Goal: Check status: Check status

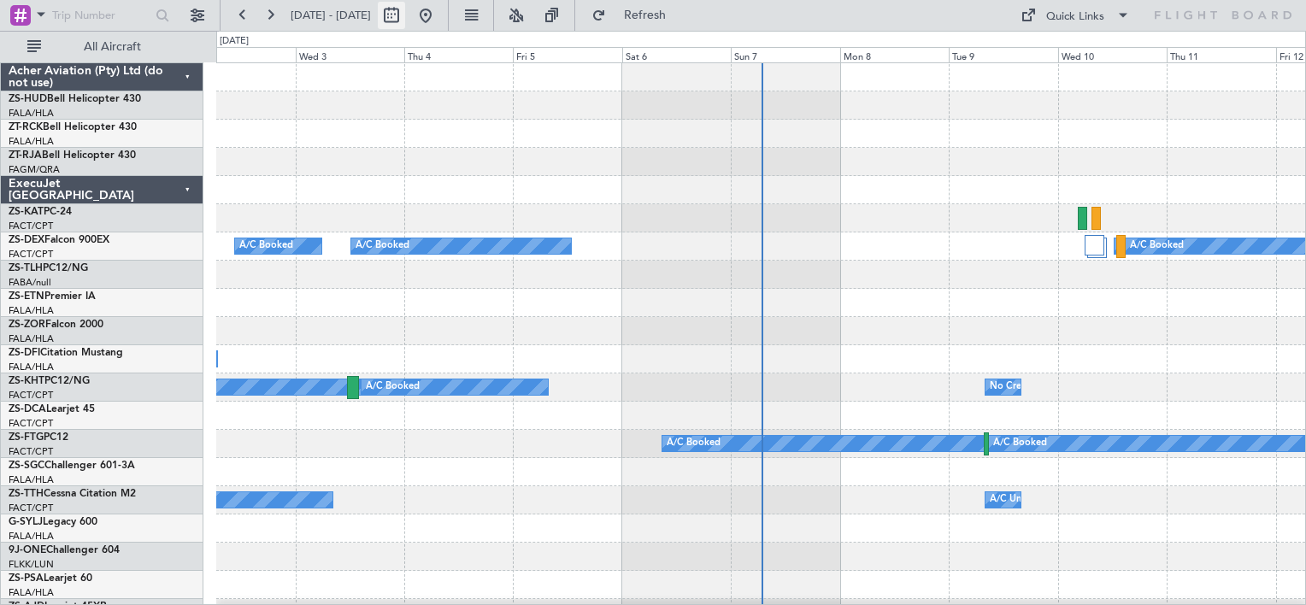
click at [405, 19] on button at bounding box center [391, 15] width 27 height 27
select select "9"
select select "2025"
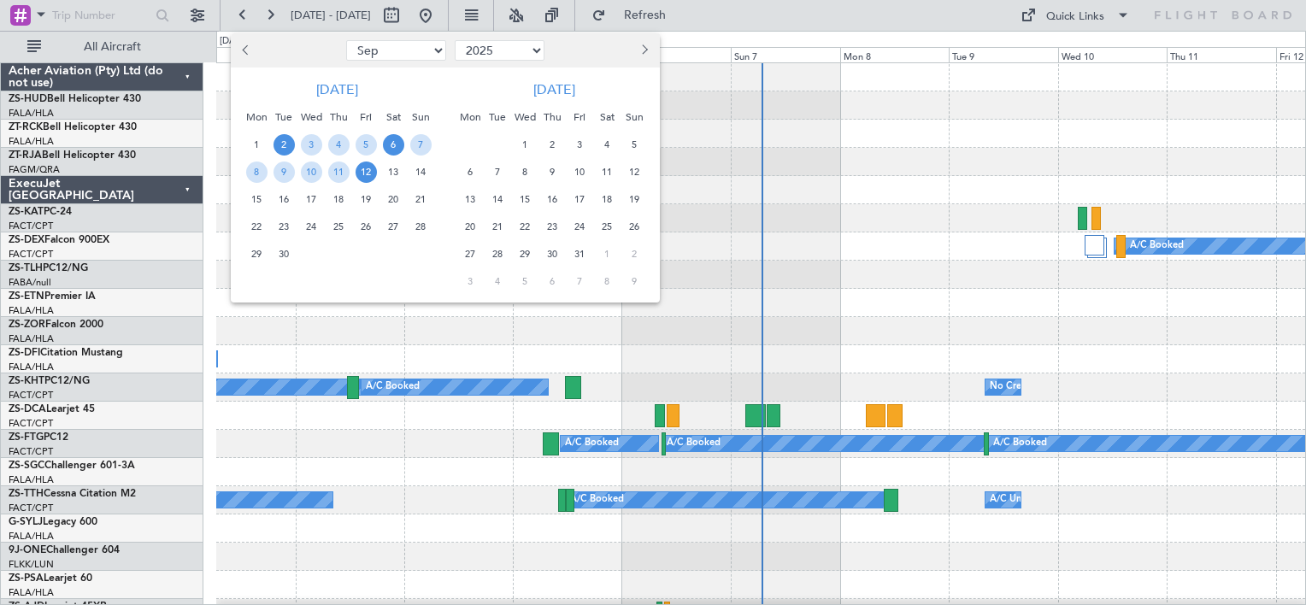
click at [394, 143] on span "6" at bounding box center [393, 144] width 21 height 21
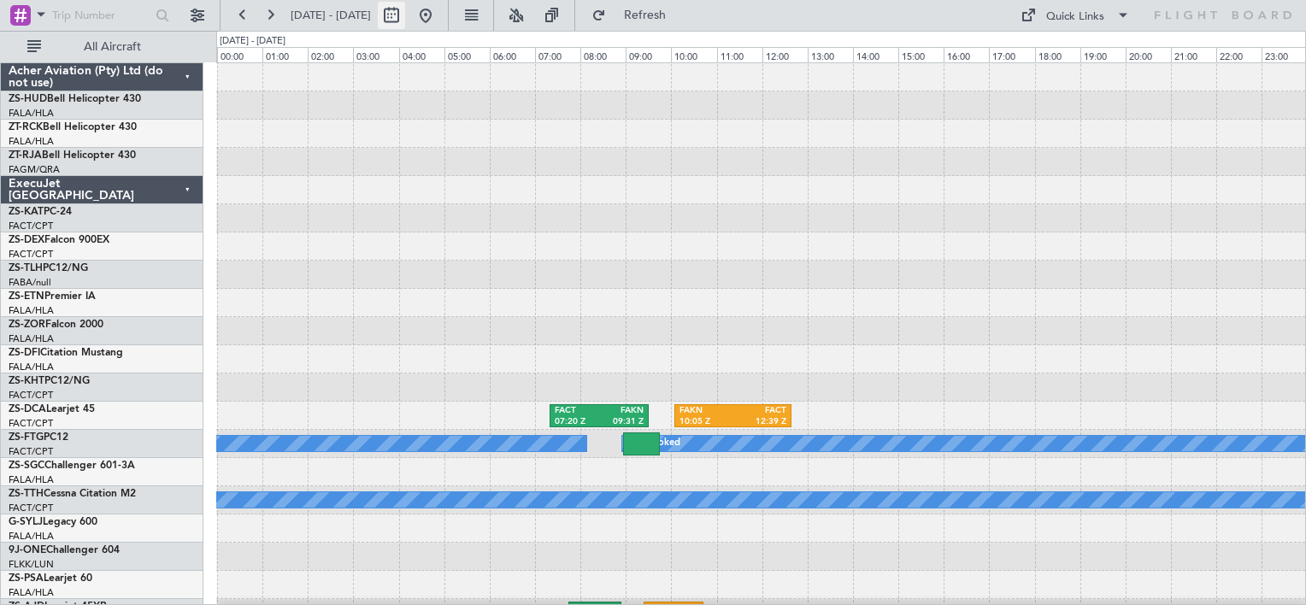
click at [405, 17] on button at bounding box center [391, 15] width 27 height 27
select select "9"
select select "2025"
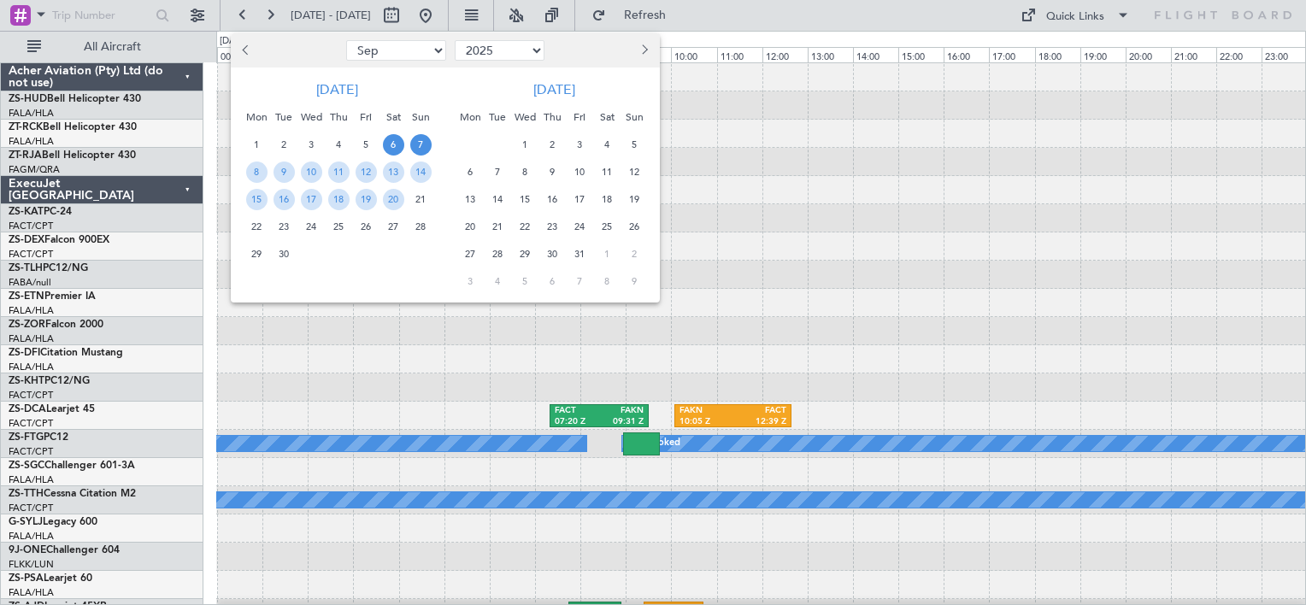
click at [421, 147] on span "7" at bounding box center [420, 144] width 21 height 21
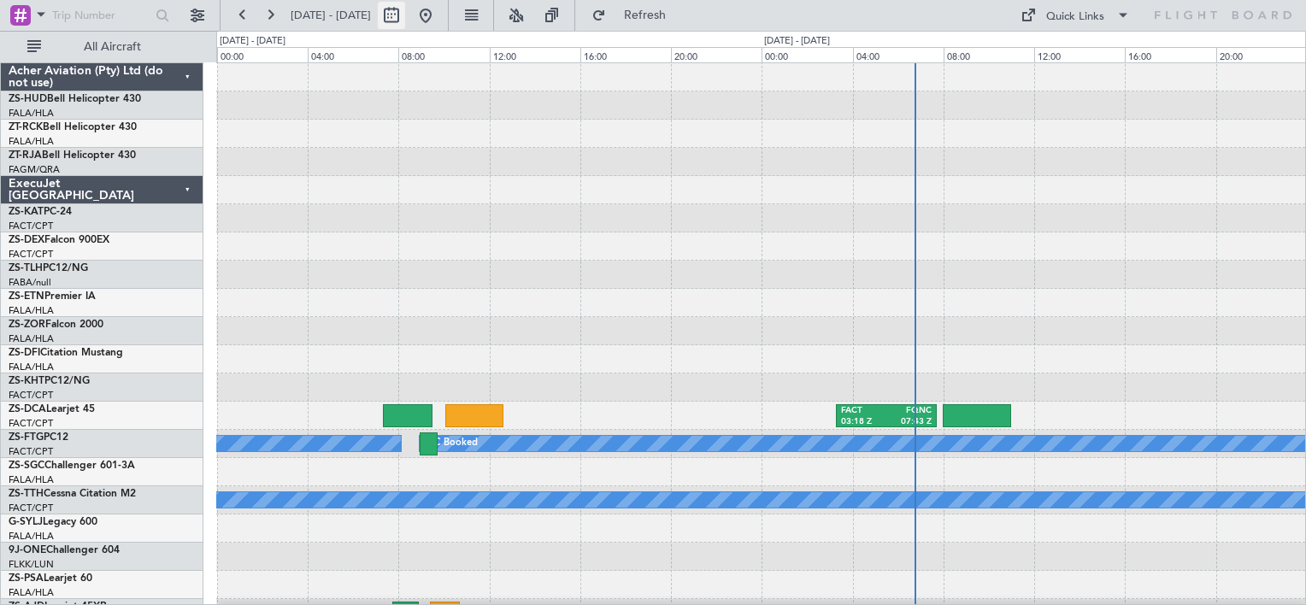
click at [405, 12] on button at bounding box center [391, 15] width 27 height 27
select select "9"
select select "2025"
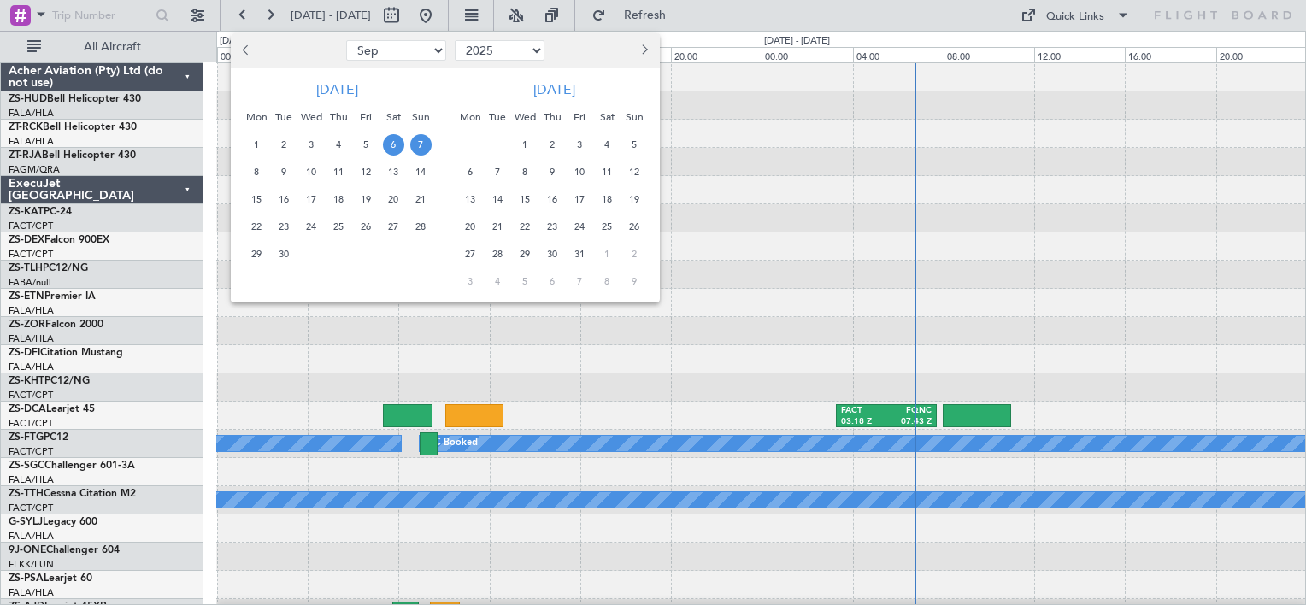
click at [420, 144] on span "7" at bounding box center [420, 144] width 21 height 21
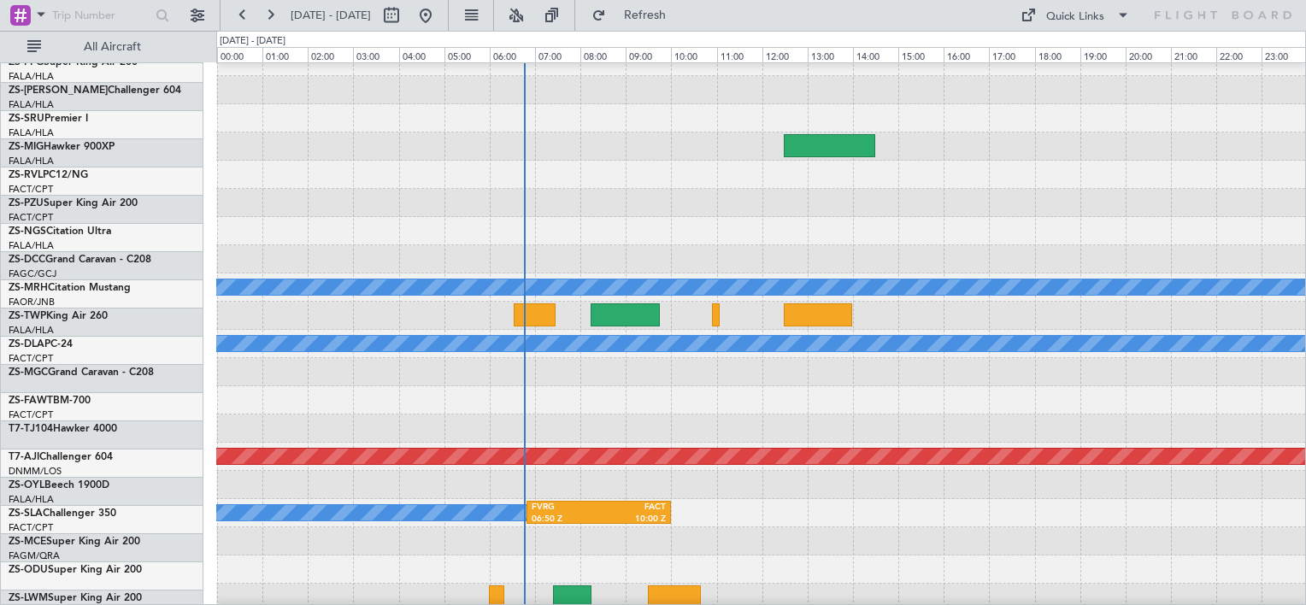
scroll to position [945, 0]
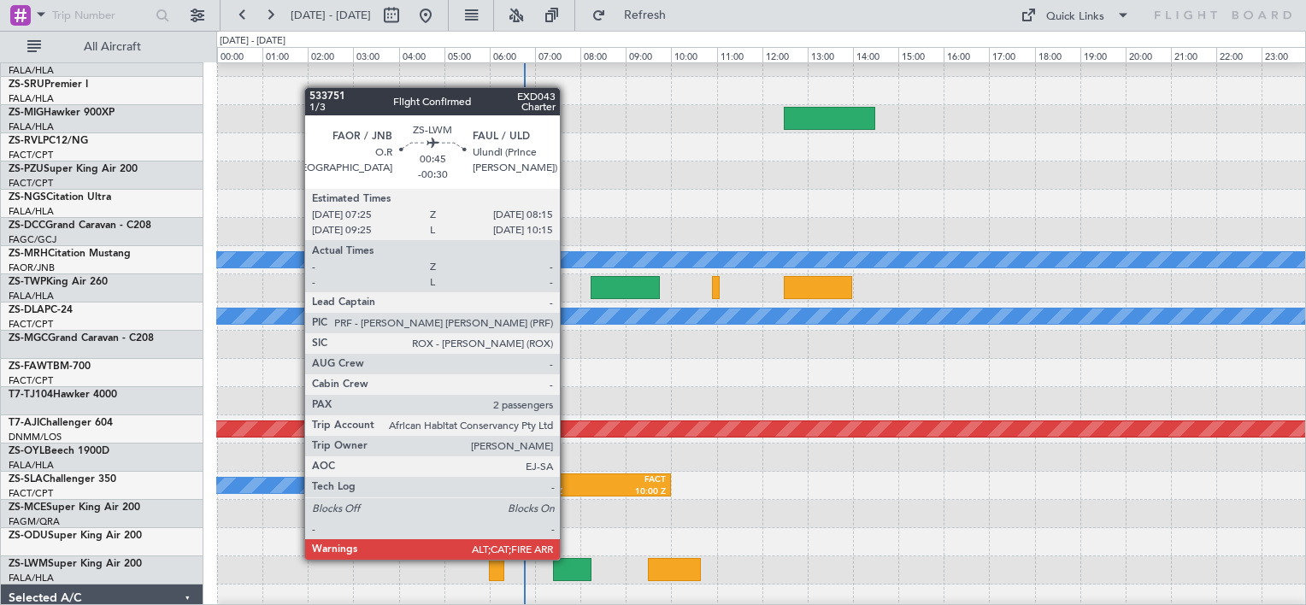
click at [567, 560] on div at bounding box center [572, 569] width 38 height 23
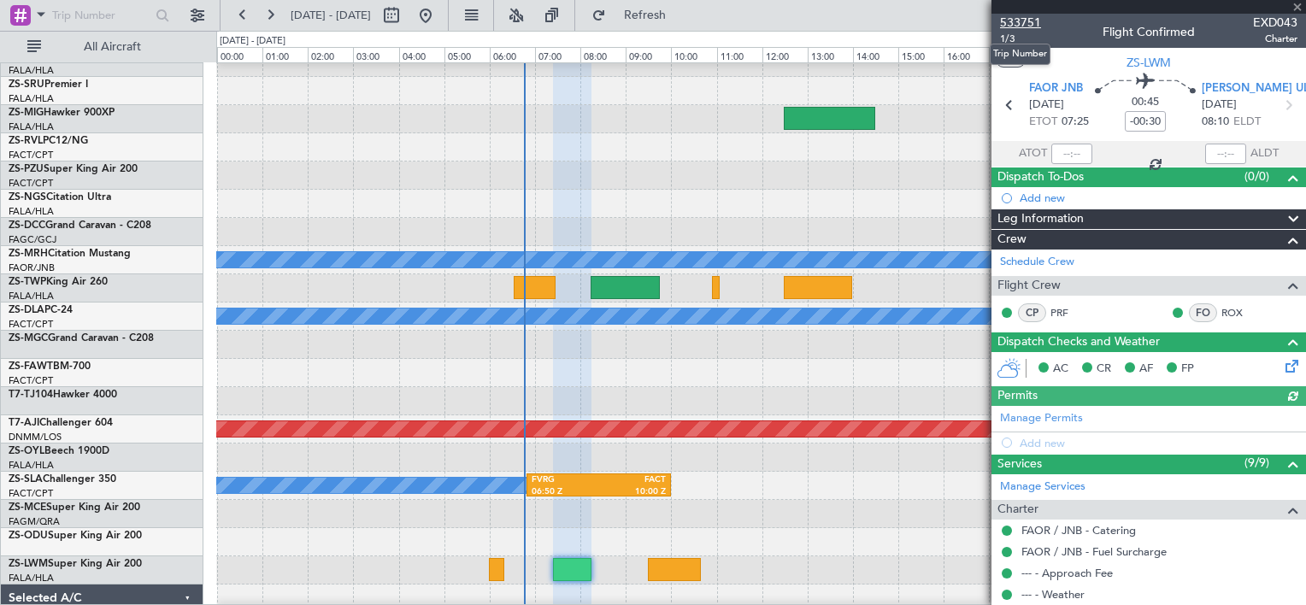
click at [1018, 17] on span "533751" at bounding box center [1020, 23] width 41 height 18
